Goal: Transaction & Acquisition: Obtain resource

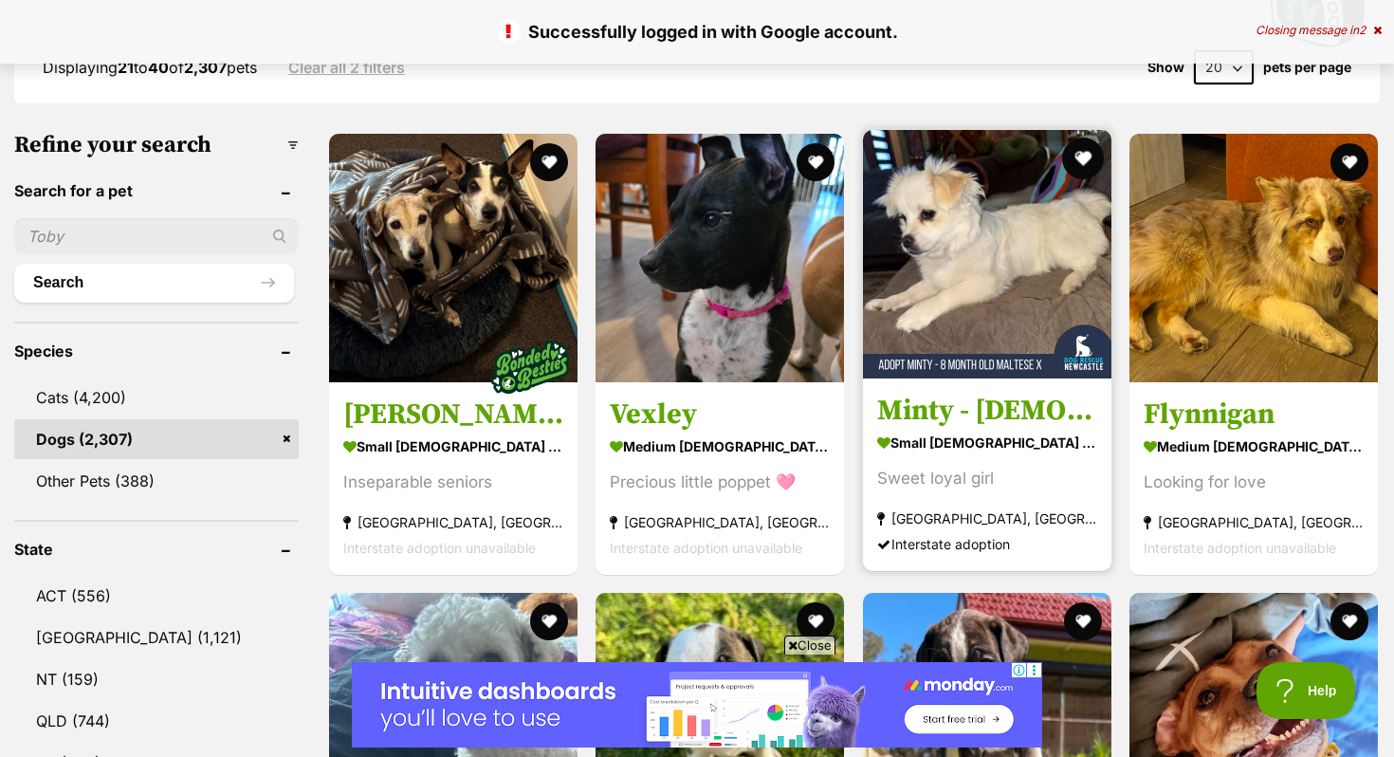
click at [1087, 158] on button "favourite" at bounding box center [1083, 159] width 42 height 42
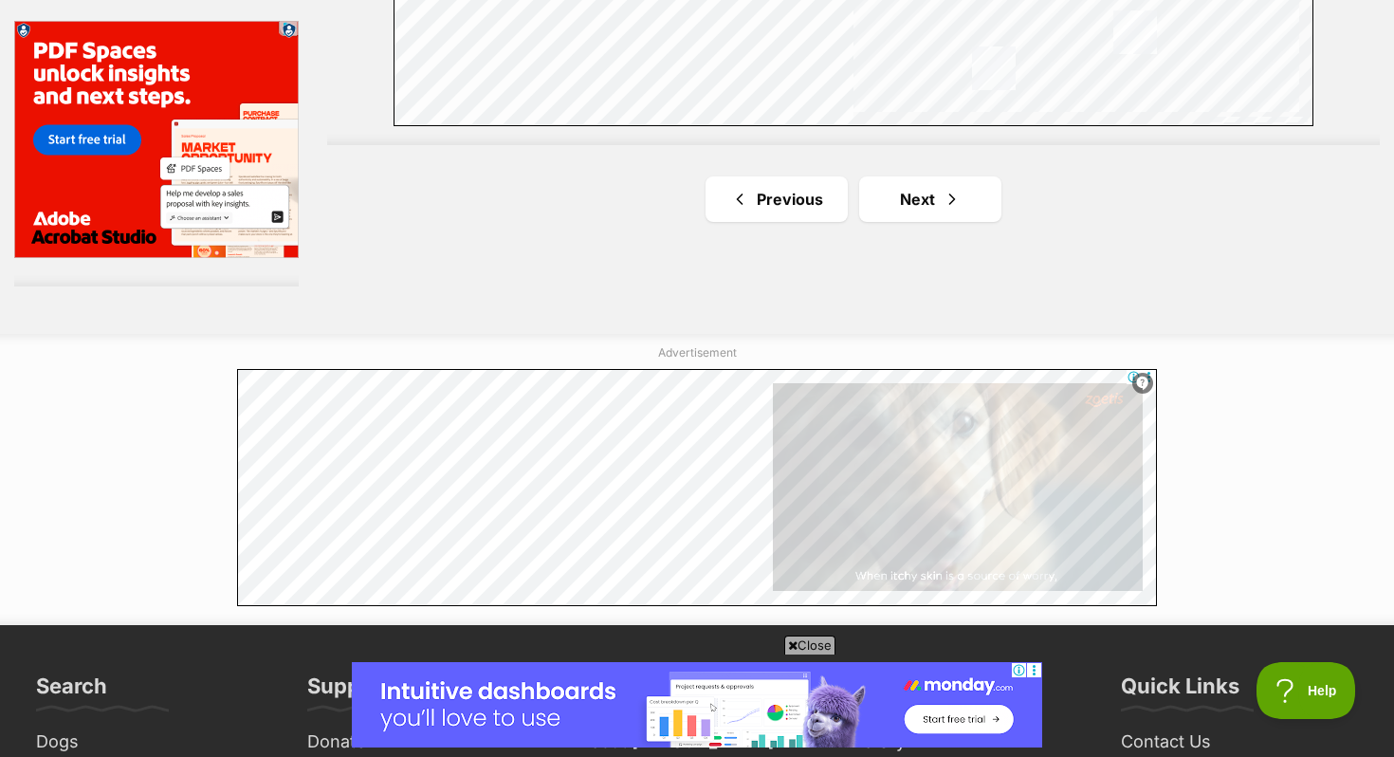
scroll to position [3182, 0]
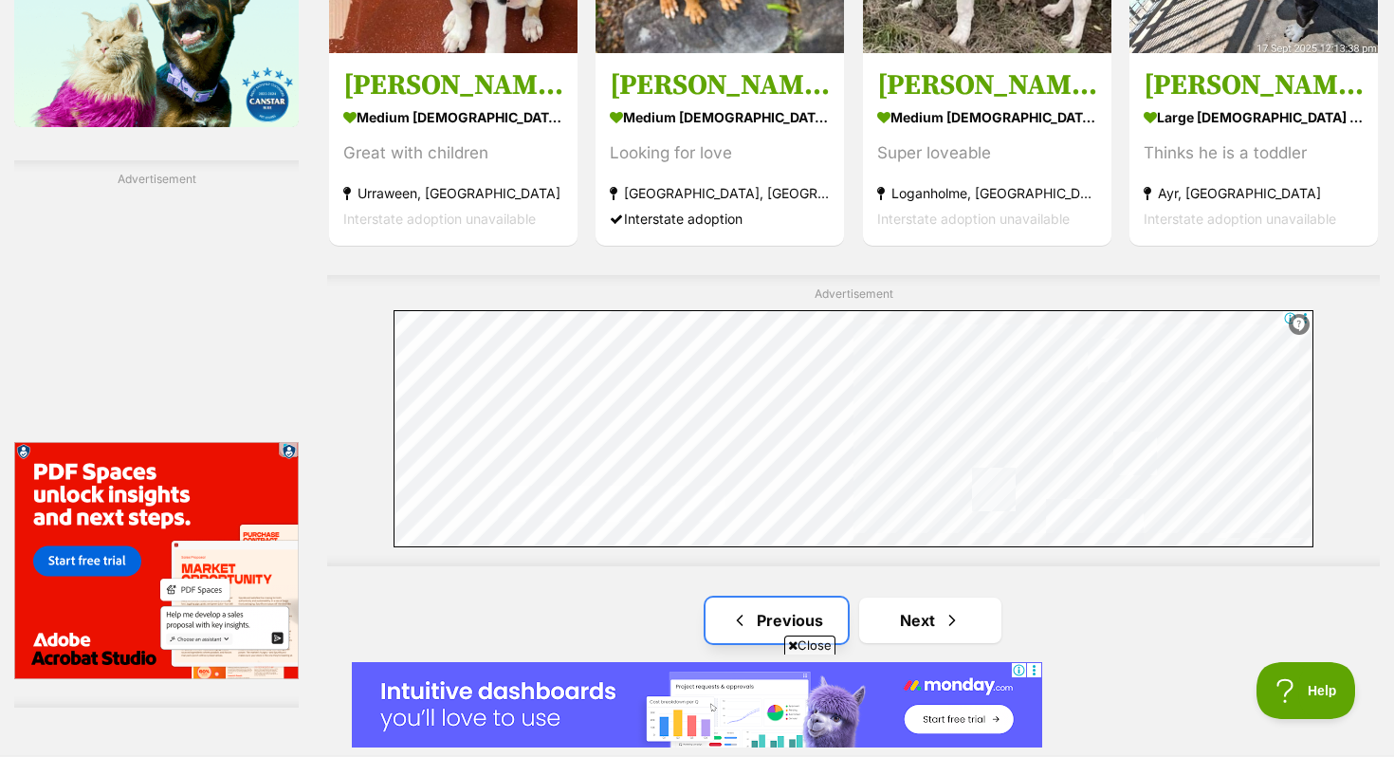
click at [727, 609] on link "Previous" at bounding box center [777, 620] width 142 height 46
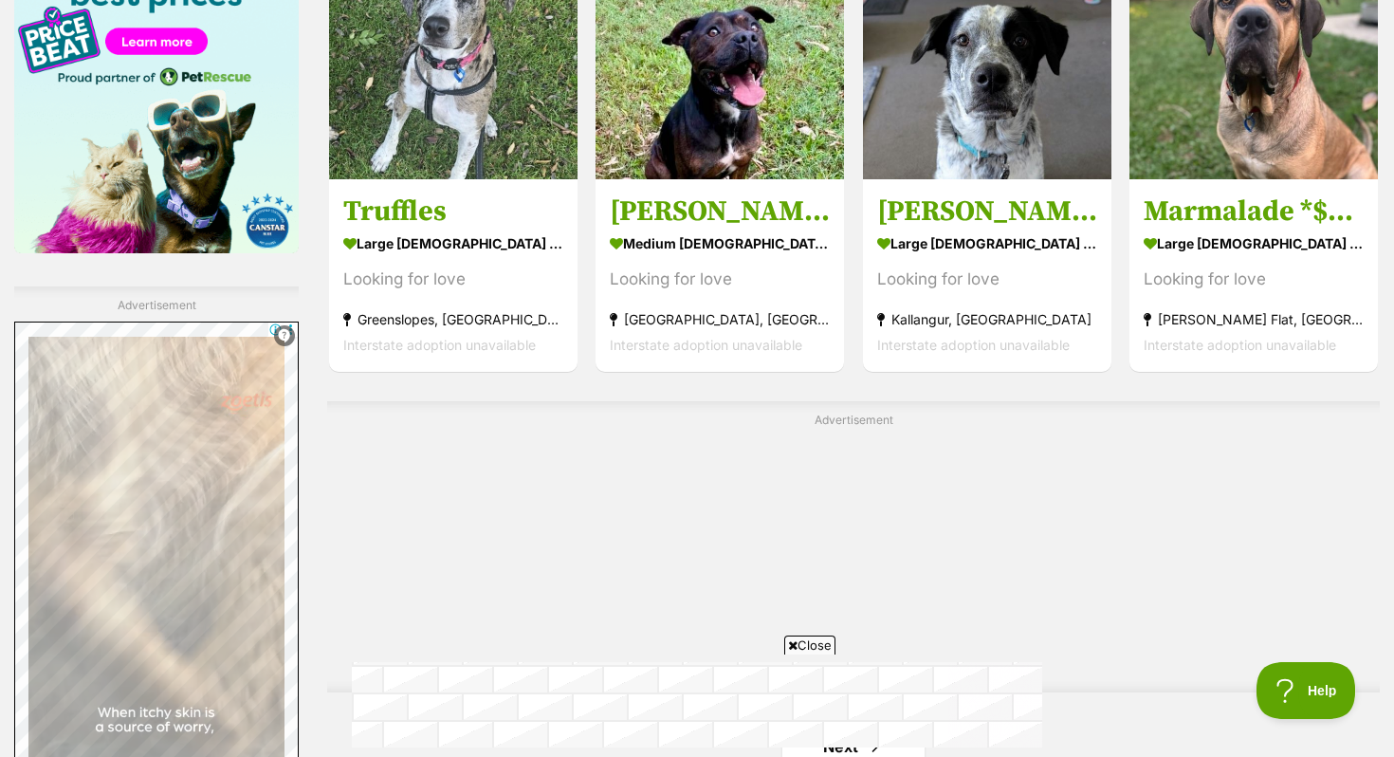
scroll to position [3408, 0]
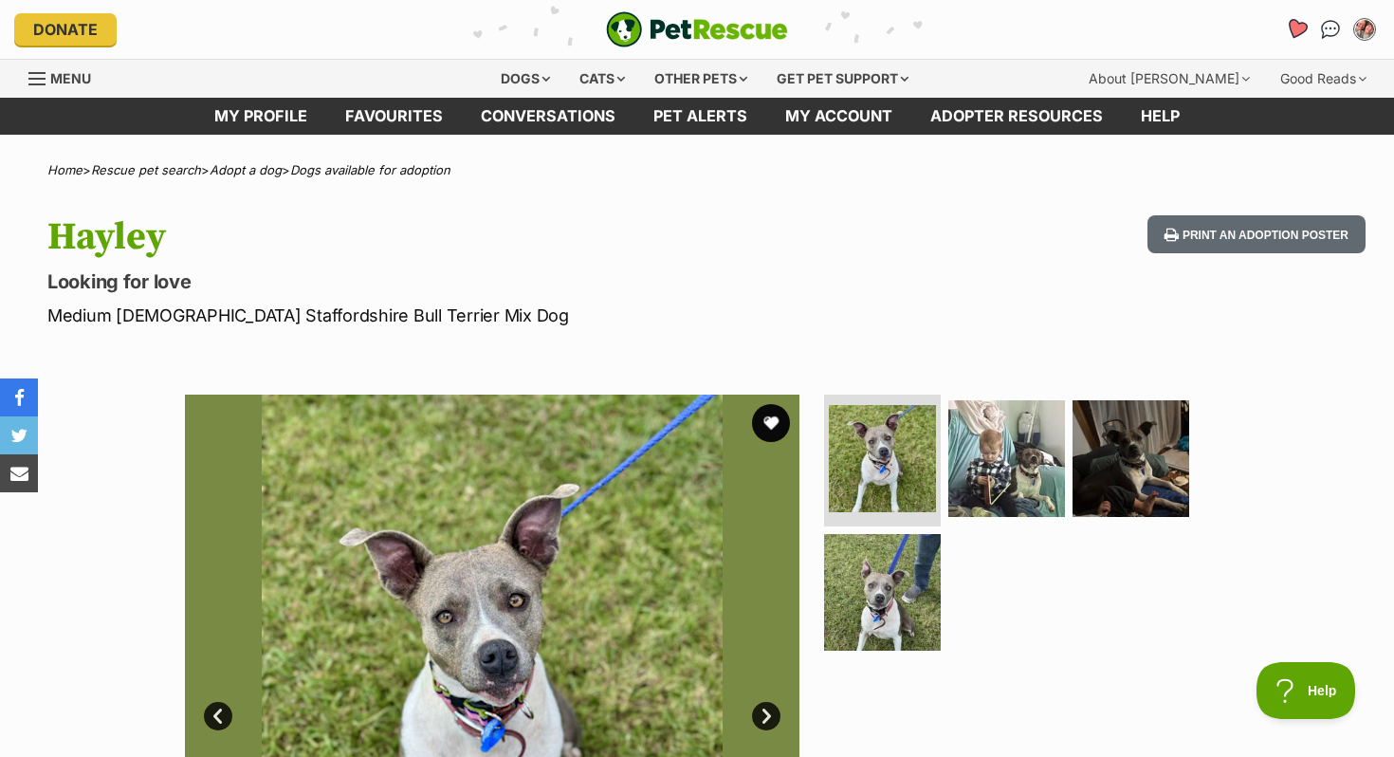
click at [1298, 29] on icon "Favourites" at bounding box center [1296, 29] width 23 height 22
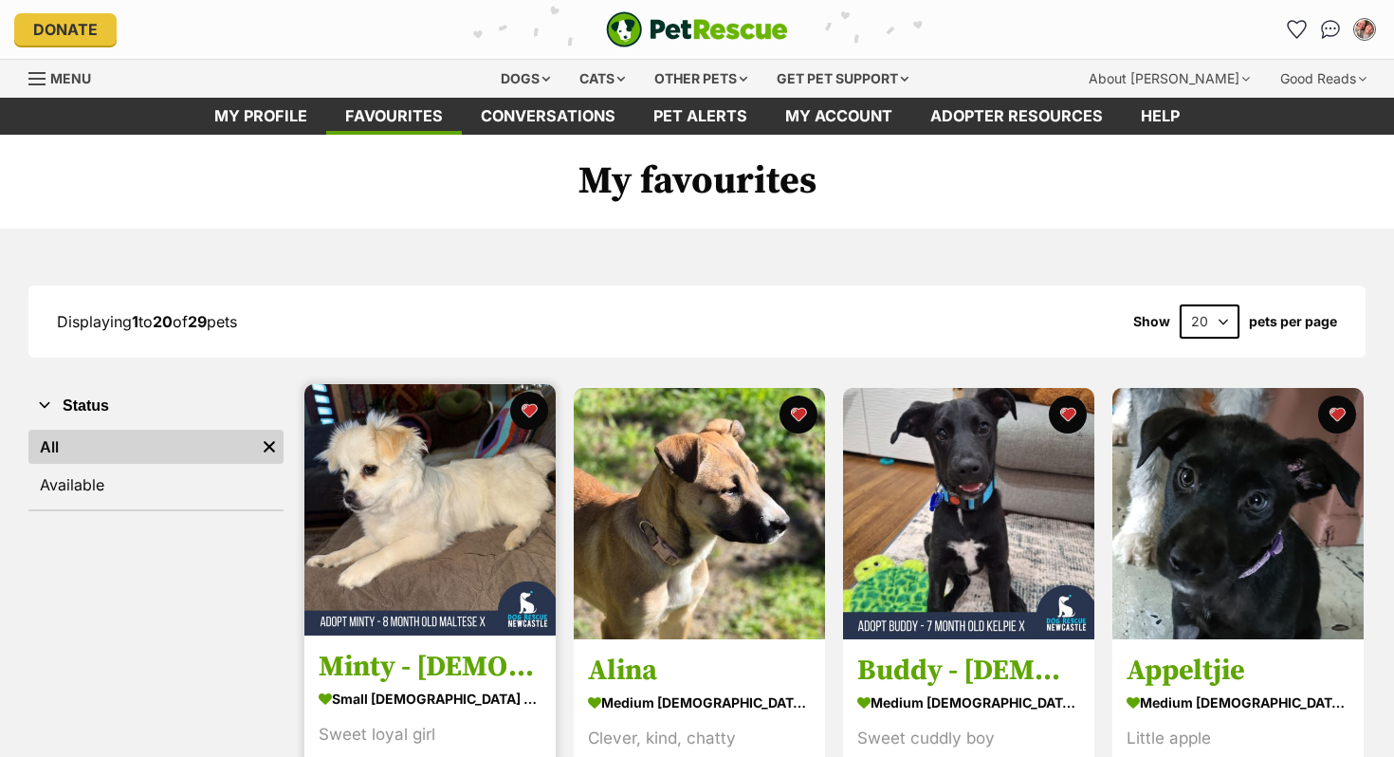
click at [433, 505] on img at bounding box center [429, 509] width 251 height 251
